Goal: Information Seeking & Learning: Learn about a topic

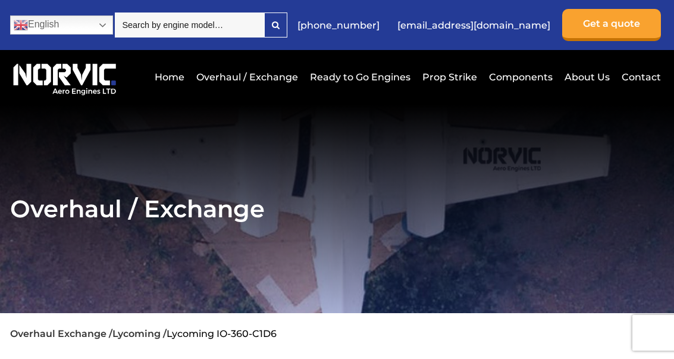
click at [164, 36] on input "search" at bounding box center [189, 24] width 149 height 25
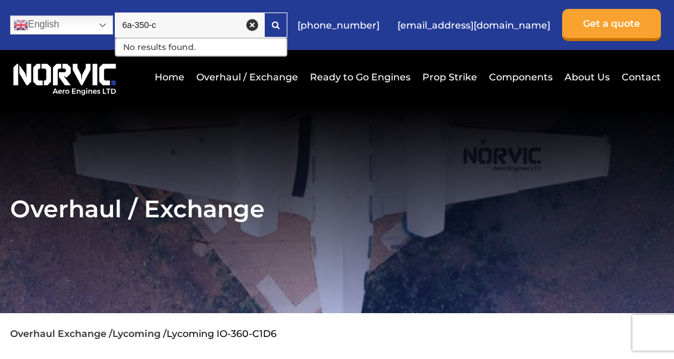
click at [189, 30] on input "6a-350-c" at bounding box center [189, 24] width 149 height 25
click at [195, 29] on input "6c" at bounding box center [189, 24] width 149 height 25
type input "6"
type input "Franklin"
click at [388, 80] on link "Ready to Go Engines" at bounding box center [360, 76] width 106 height 29
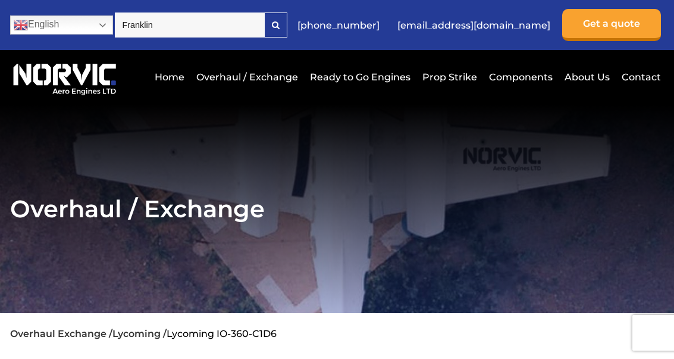
click at [389, 77] on link "Ready to Go Engines" at bounding box center [360, 76] width 106 height 29
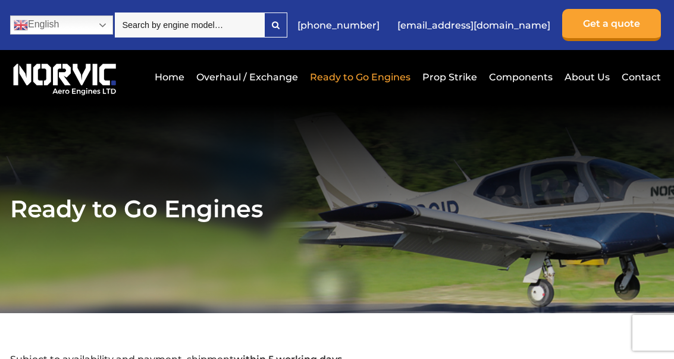
click at [223, 88] on link "Overhaul / Exchange" at bounding box center [247, 76] width 108 height 29
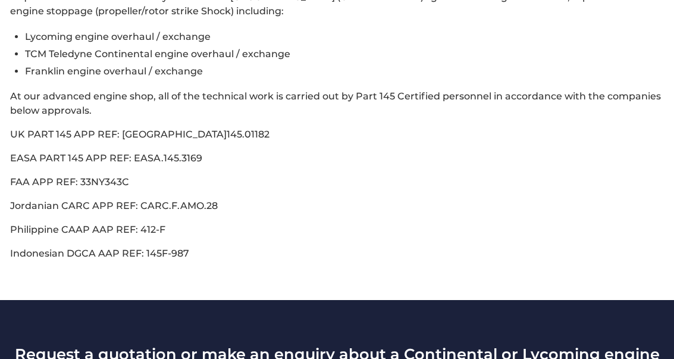
click at [556, 237] on p "Philippine CAAP AAP REF: 412-F" at bounding box center [337, 230] width 654 height 14
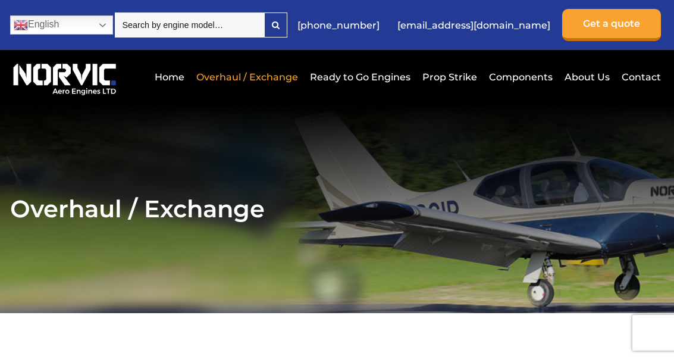
click at [587, 81] on link "About Us" at bounding box center [587, 76] width 51 height 29
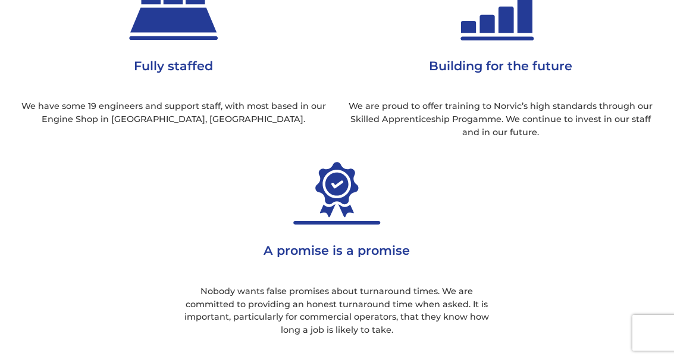
scroll to position [1005, 0]
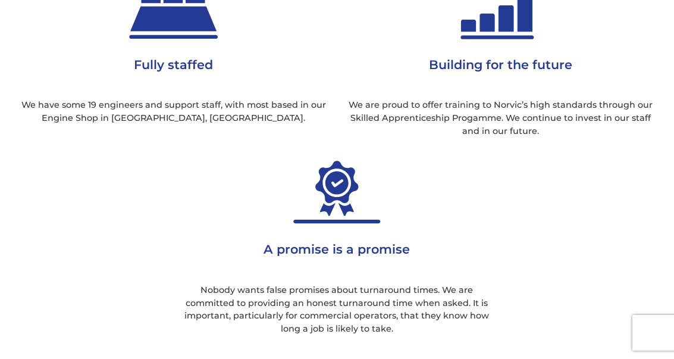
click at [565, 180] on div "Fully staffed We have some 19 engineers and support staff, with most based in o…" at bounding box center [337, 156] width 654 height 391
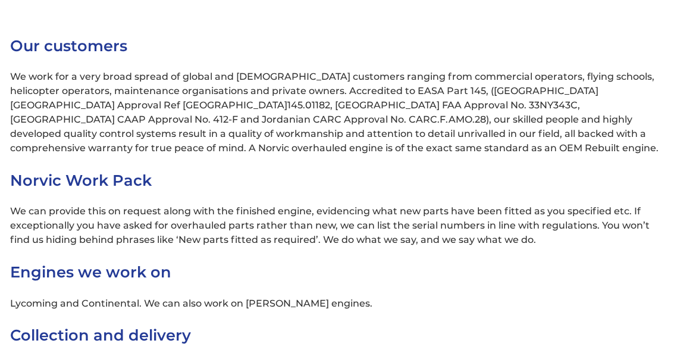
scroll to position [3417, 0]
